Goal: Find contact information: Find contact information

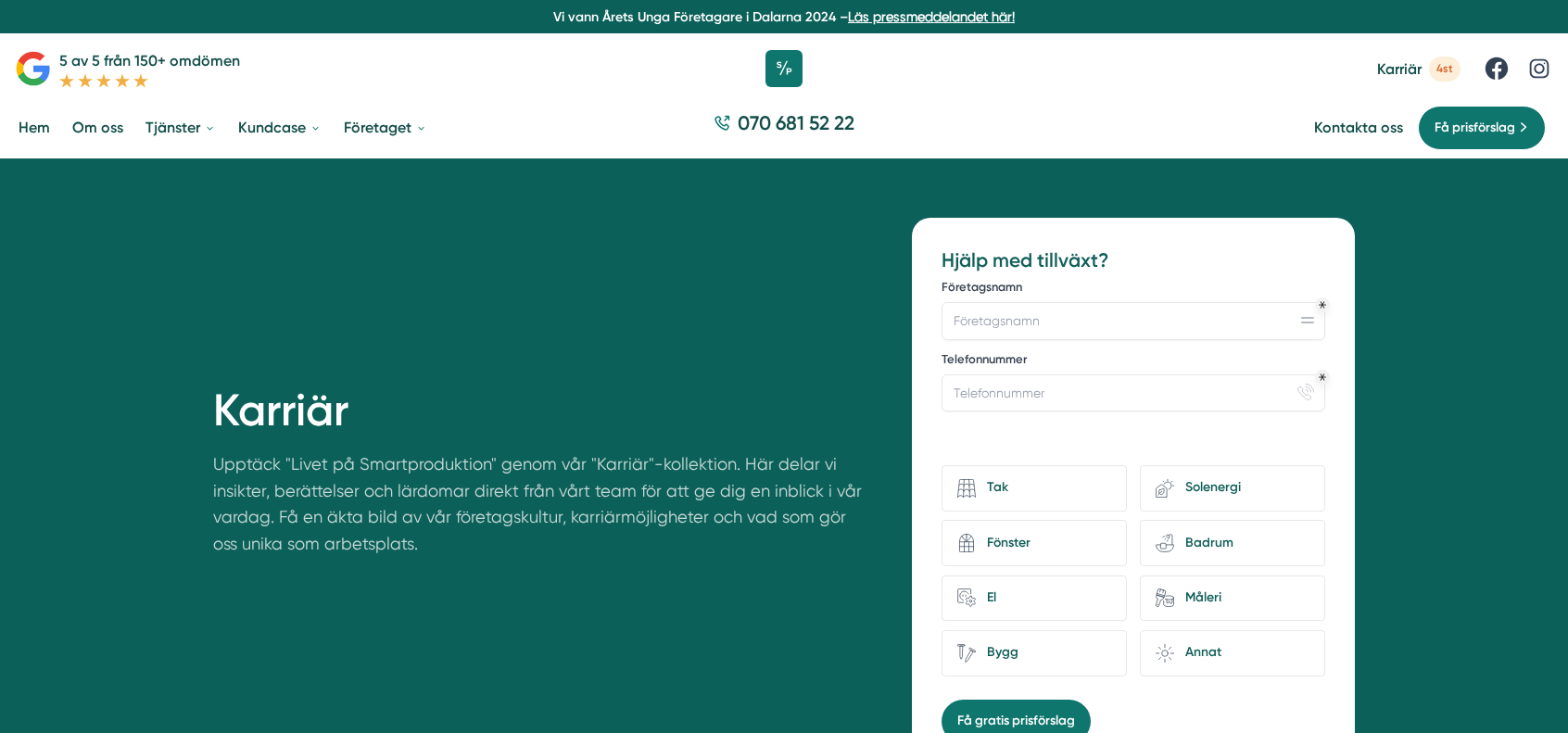
click at [50, 120] on link "Hem" at bounding box center [34, 128] width 39 height 47
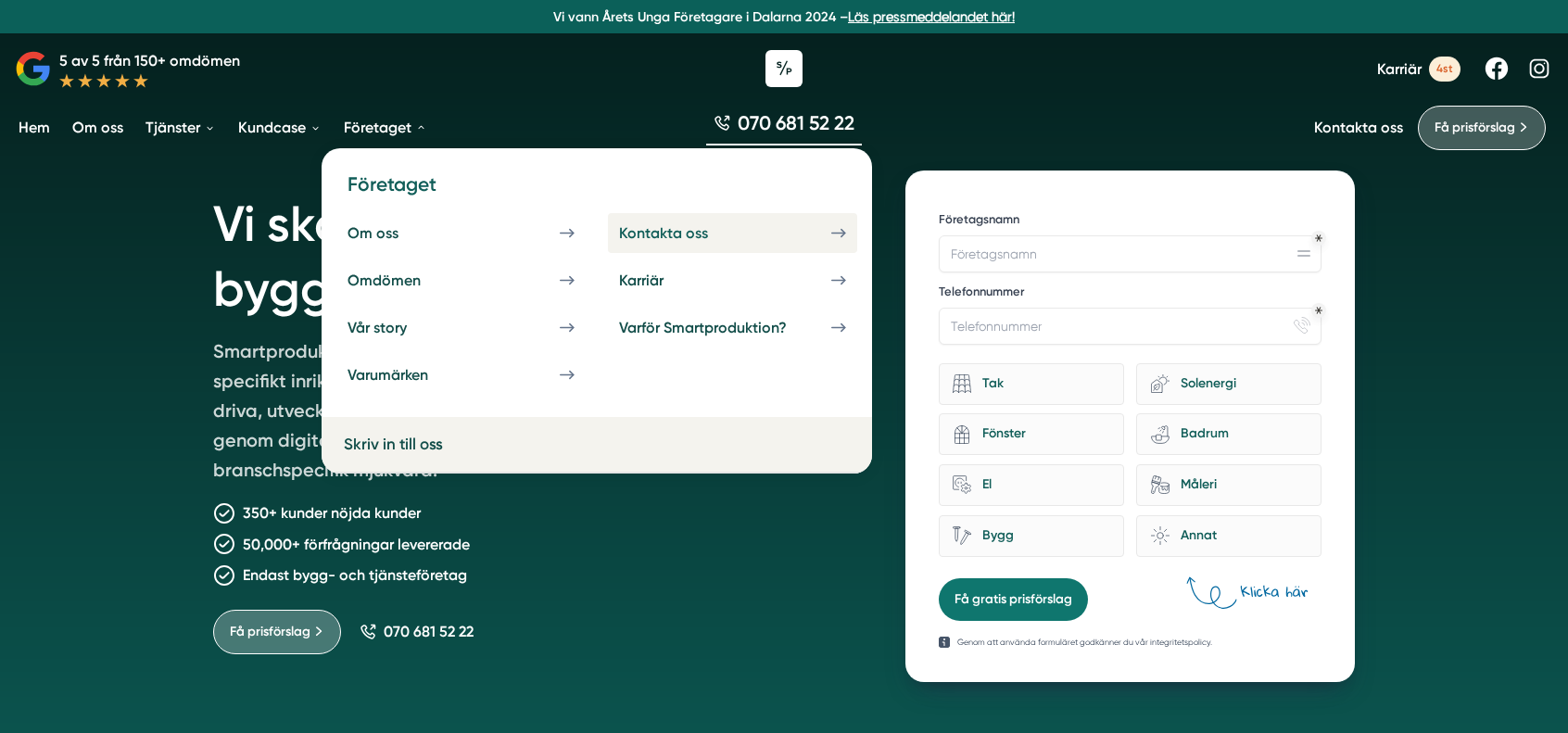
click at [662, 234] on div "Kontakta oss" at bounding box center [685, 232] width 133 height 18
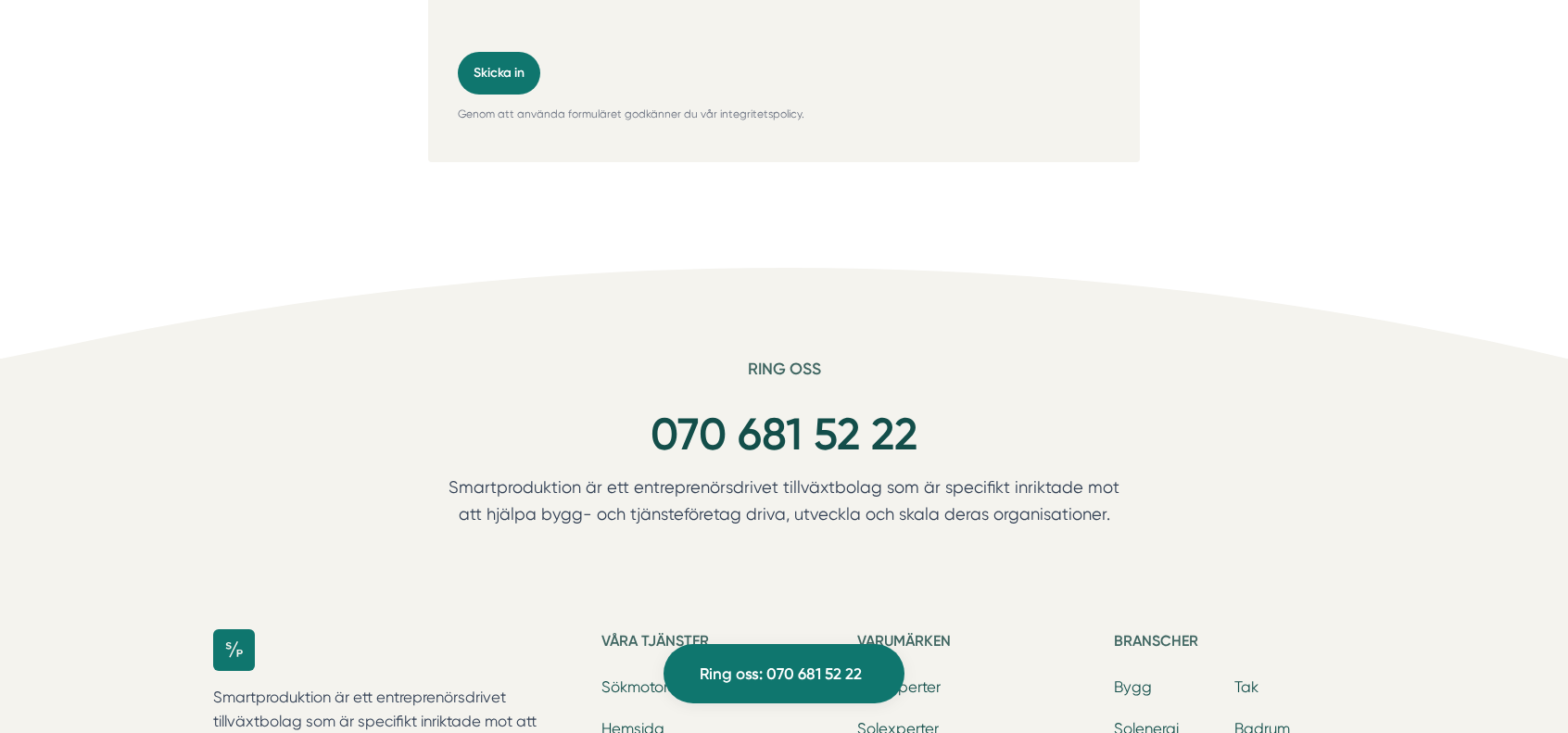
scroll to position [1719, 0]
